Goal: Find contact information: Find contact information

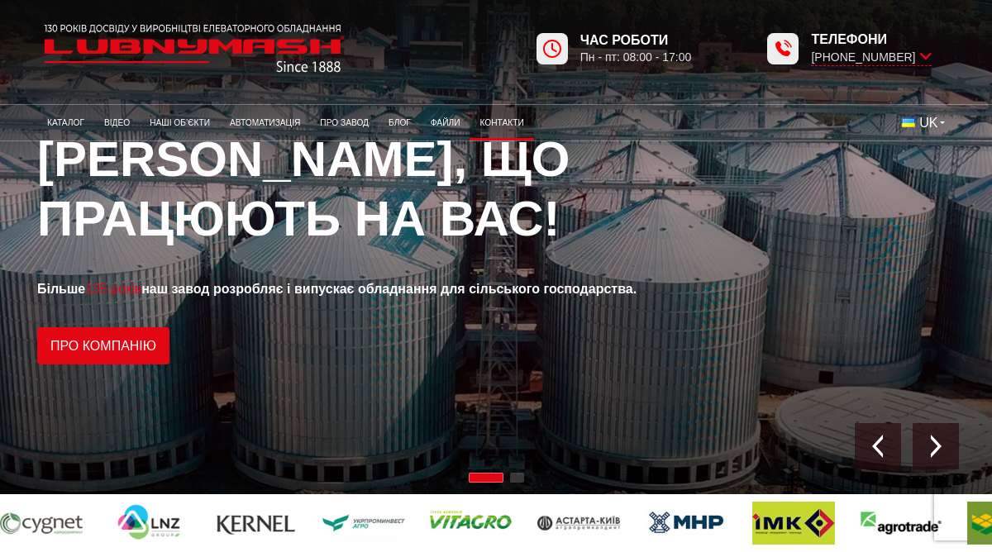
click at [514, 129] on link "Контакти" at bounding box center [501, 122] width 64 height 27
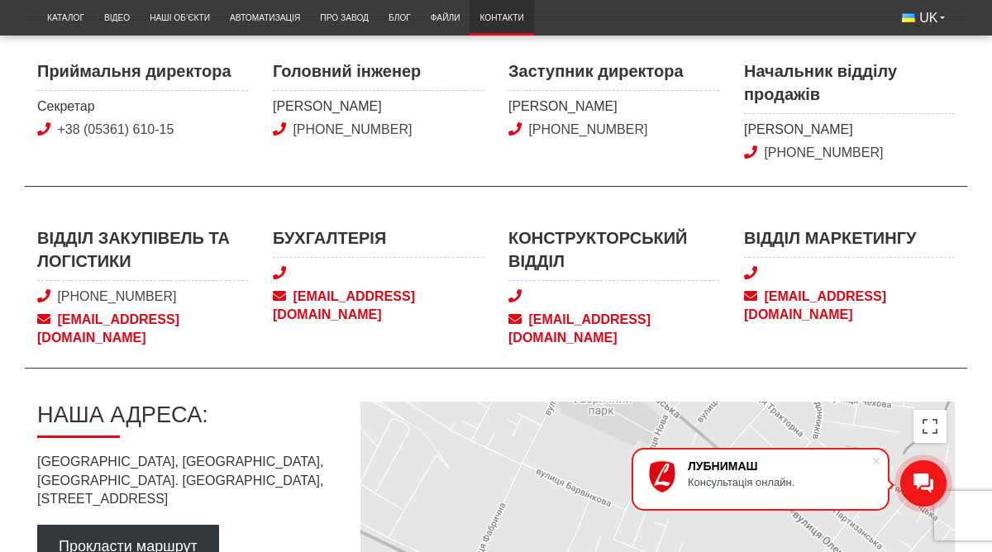
scroll to position [653, 0]
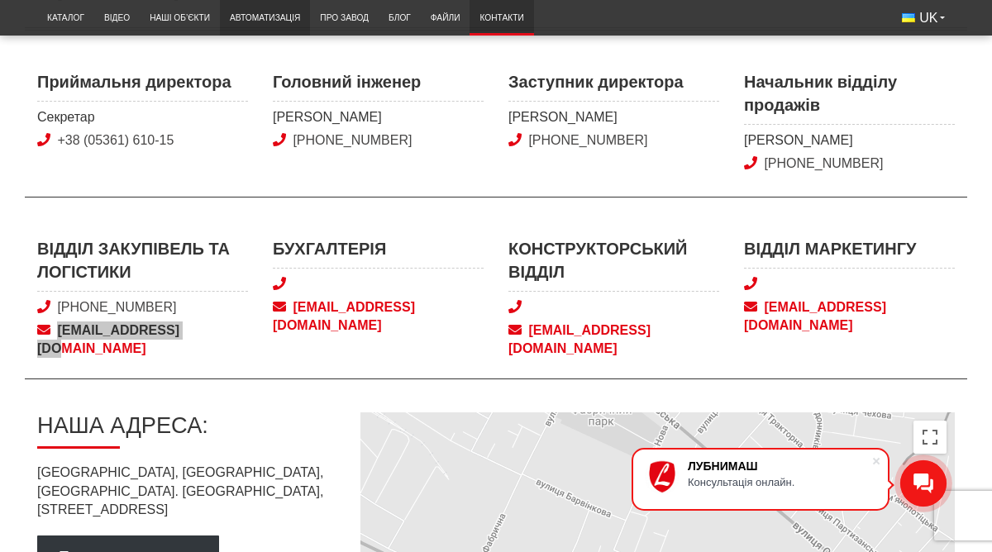
drag, startPoint x: 140, startPoint y: 327, endPoint x: 254, endPoint y: 0, distance: 346.2
click at [0, 0] on body "ЛУБНИМАШ Консультація онлайн. LUBNYMASH Каталог Відео Наші об’єкти Автоматизаці…" at bounding box center [496, 423] width 992 height 2153
